Goal: Navigation & Orientation: Find specific page/section

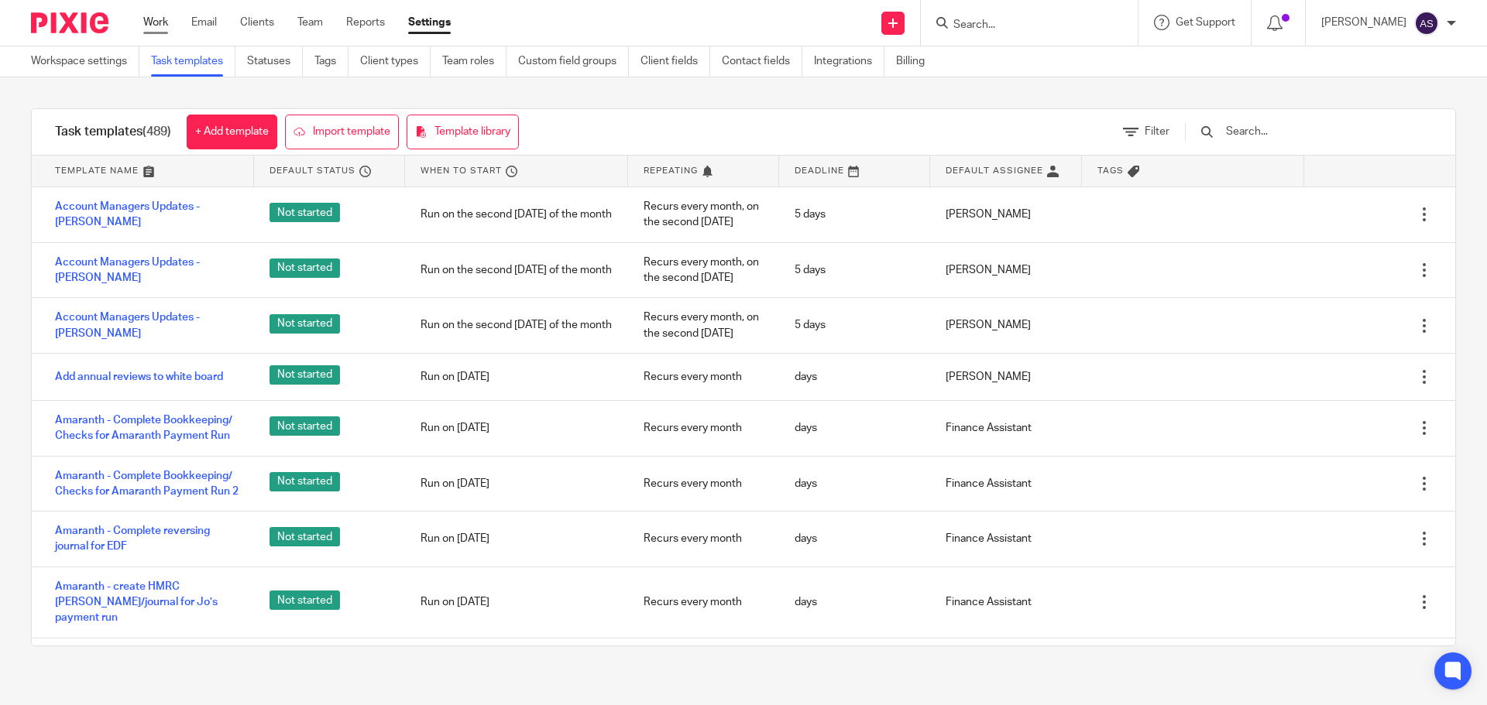
click at [164, 21] on link "Work" at bounding box center [155, 22] width 25 height 15
